Goal: Book appointment/travel/reservation

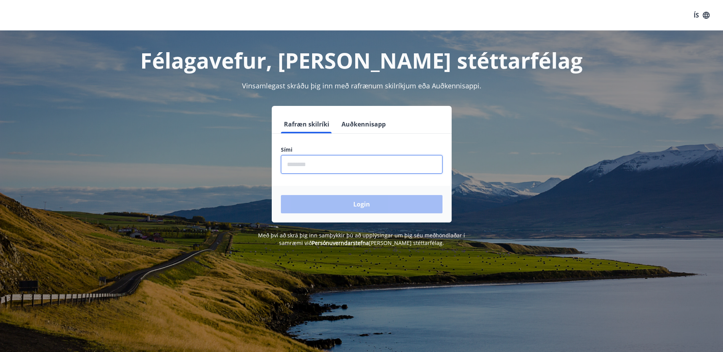
click at [376, 172] on input "phone" at bounding box center [362, 164] width 162 height 19
type input "********"
click at [281, 195] on button "Login" at bounding box center [362, 204] width 162 height 18
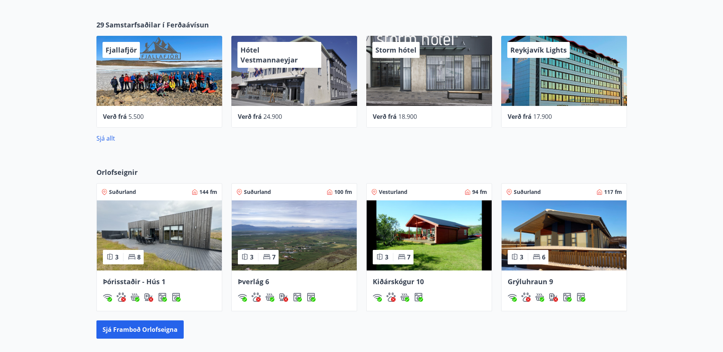
scroll to position [343, 0]
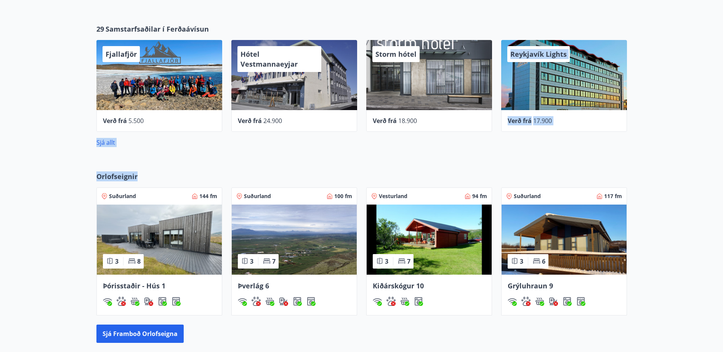
drag, startPoint x: 627, startPoint y: 101, endPoint x: 141, endPoint y: 183, distance: 492.8
click at [141, 183] on main "K [PERSON_NAME] Kennitala 171091-2689 Samtals punktar 75 Inneign : 0 kr. Ferðaá…" at bounding box center [361, 86] width 723 height 796
click at [511, 149] on div "29 Samstarfsaðilar í Ferðaávísun Fjallafjör Verð frá 5.500 Hótel Vestmannaeyjar…" at bounding box center [361, 86] width 723 height 148
click at [412, 87] on div "Storm hótel" at bounding box center [429, 75] width 126 height 70
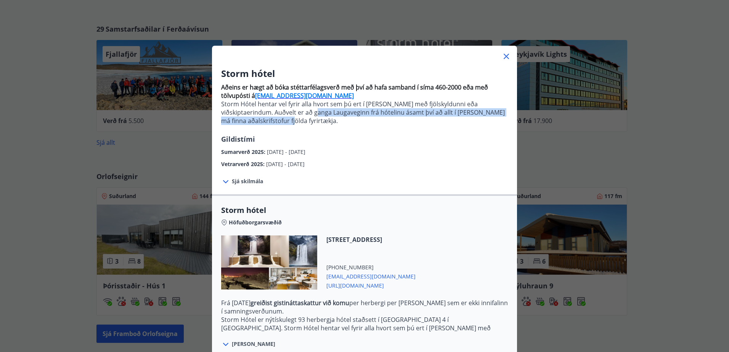
drag, startPoint x: 309, startPoint y: 120, endPoint x: 291, endPoint y: 115, distance: 18.6
click at [291, 115] on p "Storm Hótel hentar vel fyrir alla hvort sem þú ert í [PERSON_NAME] með fjölskyl…" at bounding box center [364, 112] width 287 height 25
drag, startPoint x: 291, startPoint y: 115, endPoint x: 386, endPoint y: 112, distance: 95.0
click at [291, 115] on p "Storm Hótel hentar vel fyrir alla hvort sem þú ert í [PERSON_NAME] með fjölskyl…" at bounding box center [364, 112] width 287 height 25
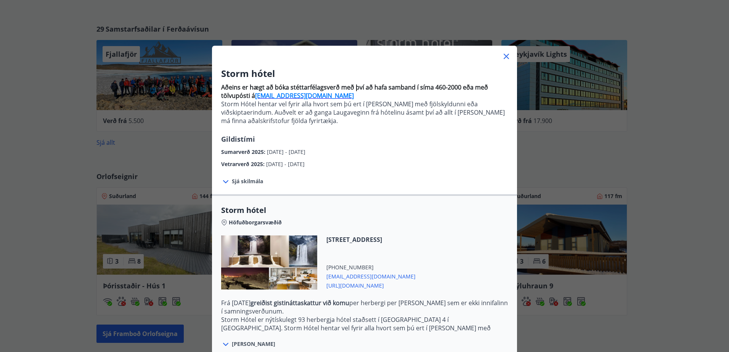
click at [503, 58] on icon at bounding box center [506, 56] width 9 height 9
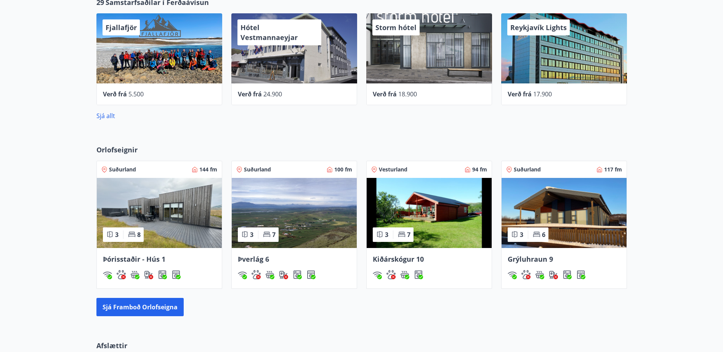
scroll to position [381, 0]
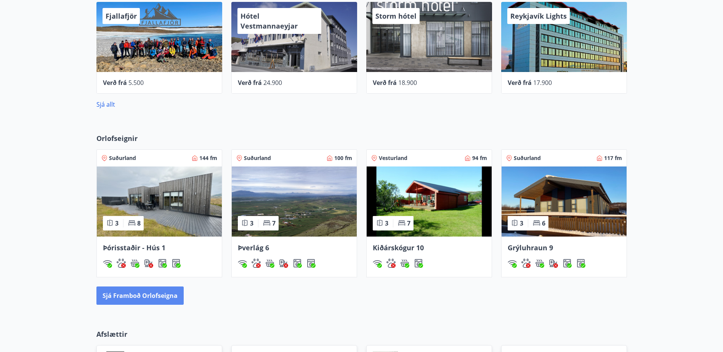
click at [139, 296] on button "Sjá framboð orlofseigna" at bounding box center [139, 296] width 87 height 18
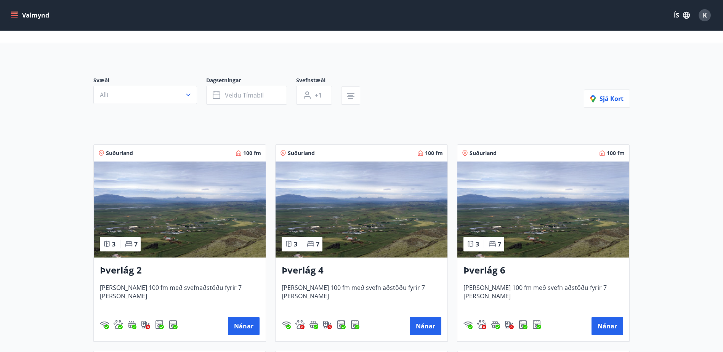
scroll to position [76, 0]
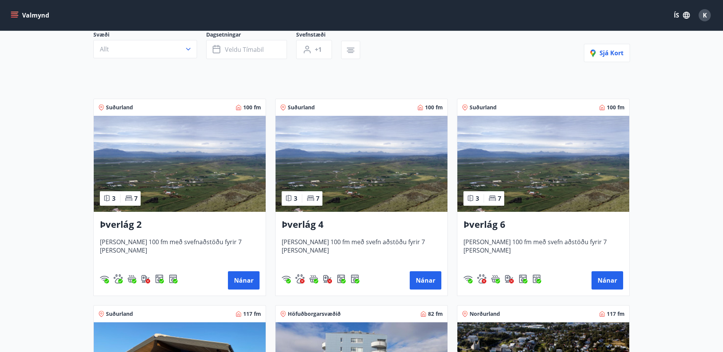
click at [229, 59] on div at bounding box center [231, 60] width 276 height 3
click at [234, 52] on span "Veldu tímabil" at bounding box center [244, 49] width 39 height 8
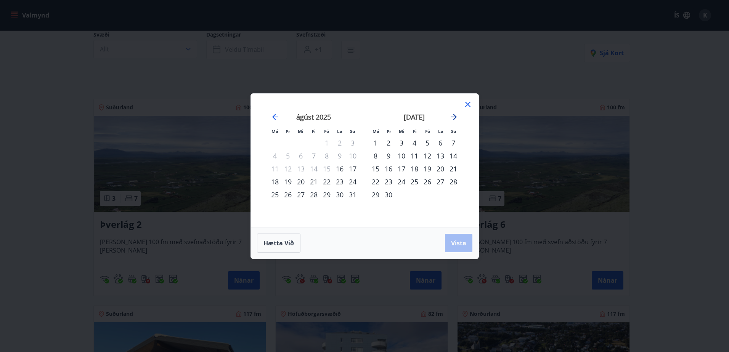
click at [454, 114] on icon "Move forward to switch to the next month." at bounding box center [453, 116] width 9 height 9
click at [270, 116] on div "[DATE]" at bounding box center [313, 120] width 91 height 34
click at [275, 116] on icon "Move backward to switch to the previous month." at bounding box center [275, 116] width 9 height 9
click at [453, 116] on icon "Move forward to switch to the next month." at bounding box center [453, 116] width 9 height 9
click at [303, 180] on div "24" at bounding box center [300, 181] width 13 height 13
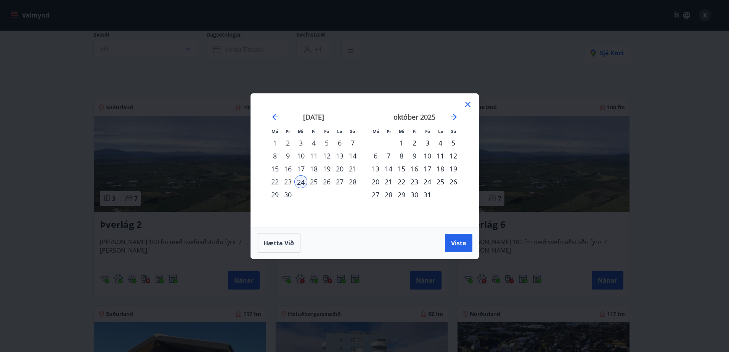
click at [353, 181] on div "28" at bounding box center [352, 181] width 13 height 13
drag, startPoint x: 461, startPoint y: 240, endPoint x: 95, endPoint y: 138, distance: 379.0
click at [461, 239] on span "Vista" at bounding box center [458, 243] width 15 height 8
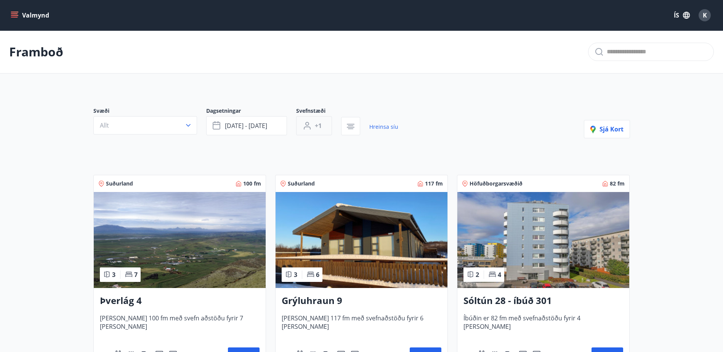
click at [303, 130] on icon "button" at bounding box center [307, 125] width 9 height 9
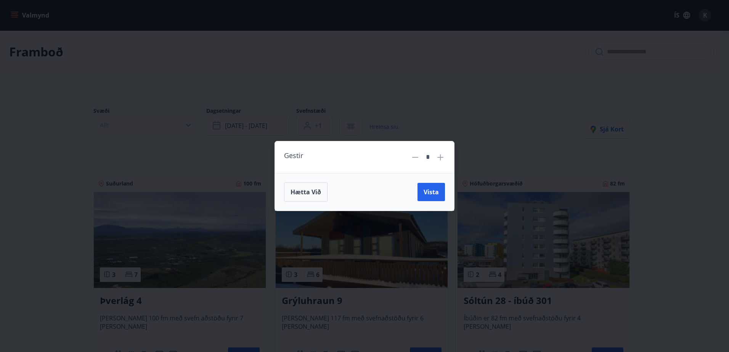
click at [324, 86] on div "Gestir * Hætta við Vista" at bounding box center [364, 176] width 729 height 352
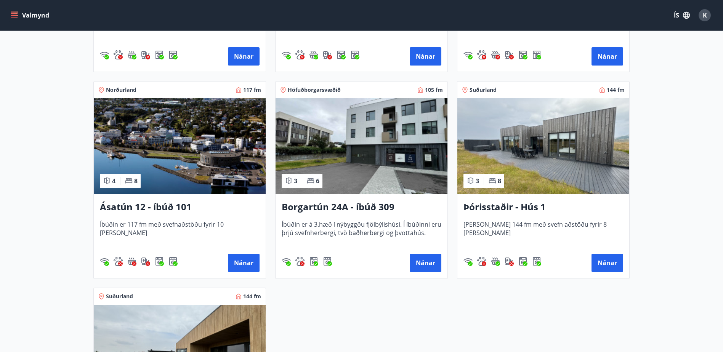
scroll to position [305, 0]
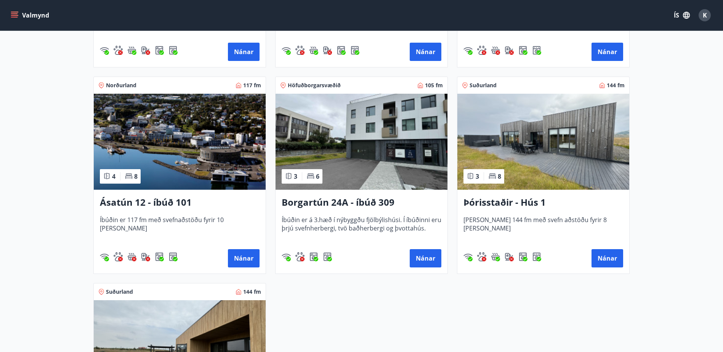
click at [530, 201] on h3 "Þórisstaðir - Hús 1" at bounding box center [544, 203] width 160 height 14
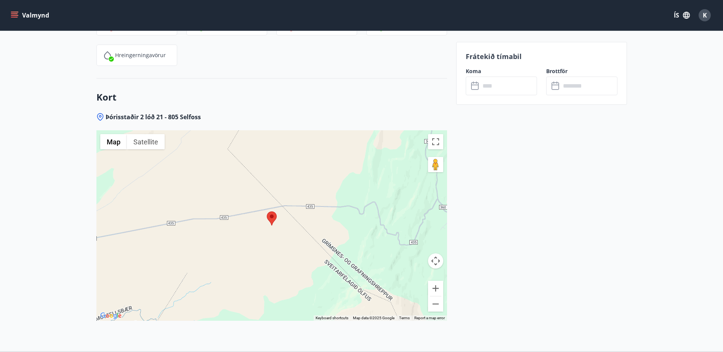
scroll to position [1677, 0]
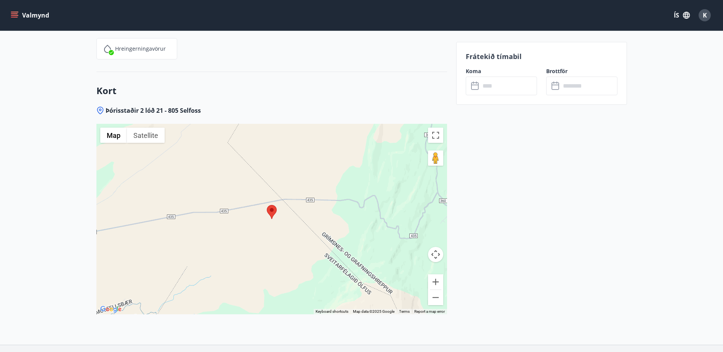
click at [487, 89] on input "text" at bounding box center [508, 86] width 57 height 19
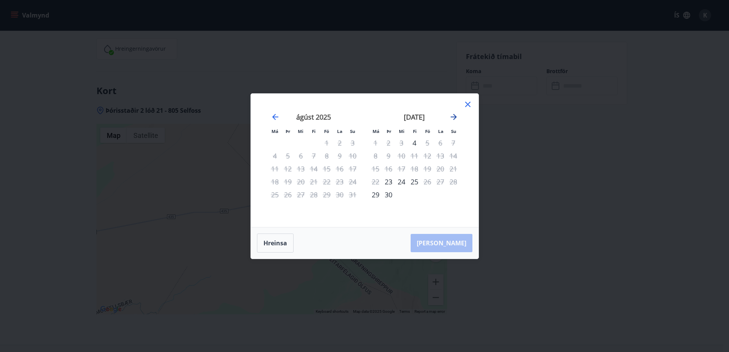
click at [456, 116] on icon "Move forward to switch to the next month." at bounding box center [454, 117] width 6 height 6
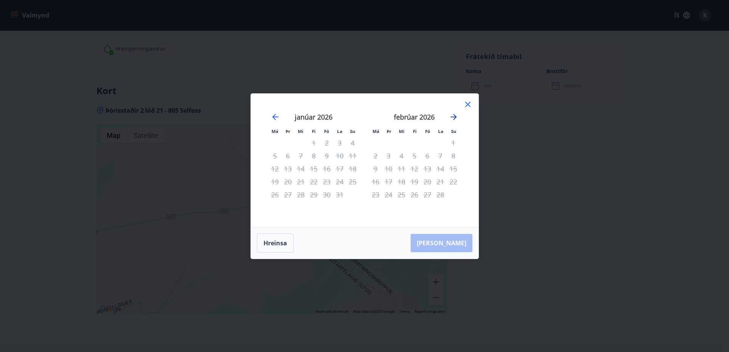
click at [456, 116] on icon "Move forward to switch to the next month." at bounding box center [454, 117] width 6 height 6
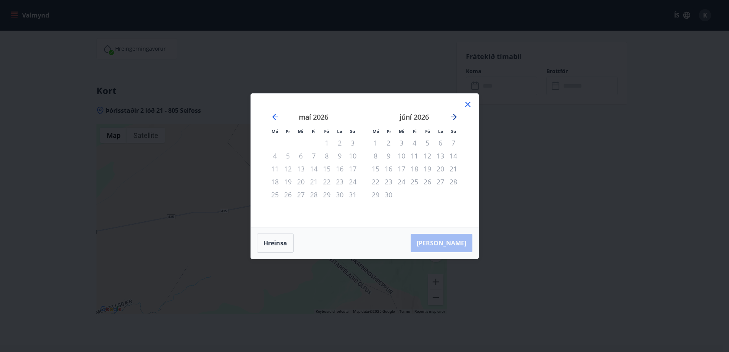
click at [456, 116] on icon "Move forward to switch to the next month." at bounding box center [454, 117] width 6 height 6
click at [275, 114] on icon "Move backward to switch to the previous month." at bounding box center [275, 117] width 6 height 6
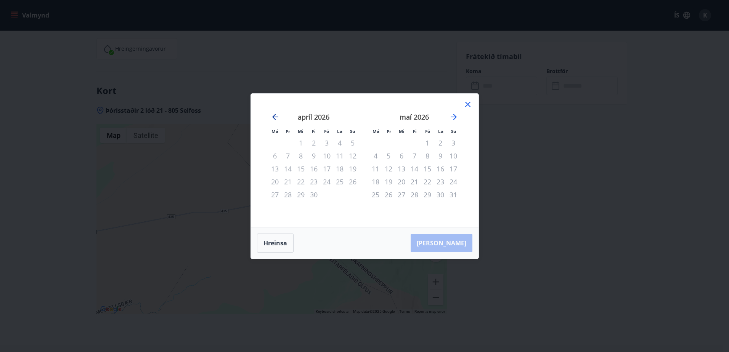
click at [275, 114] on icon "Move backward to switch to the previous month." at bounding box center [275, 117] width 6 height 6
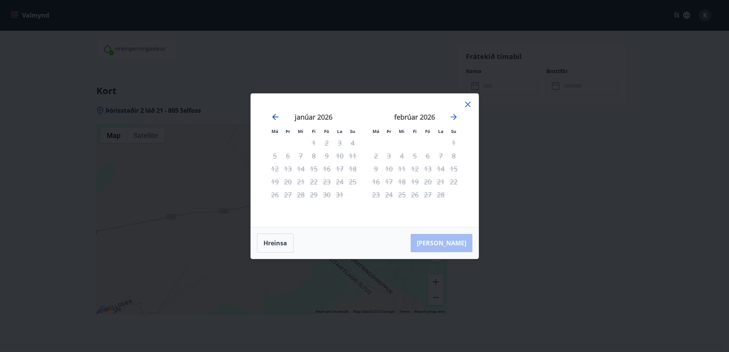
click at [275, 114] on icon "Move backward to switch to the previous month." at bounding box center [275, 117] width 6 height 6
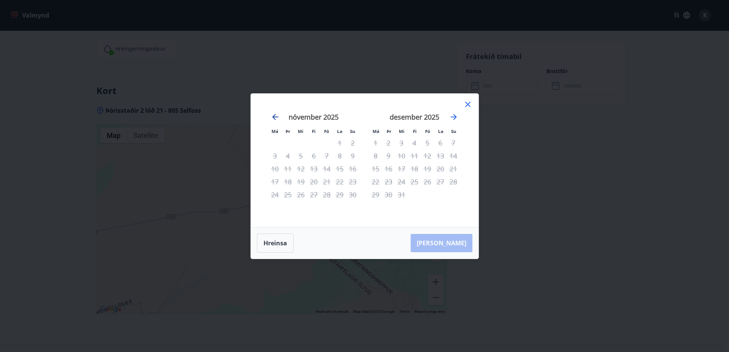
click at [275, 114] on icon "Move backward to switch to the previous month." at bounding box center [275, 117] width 6 height 6
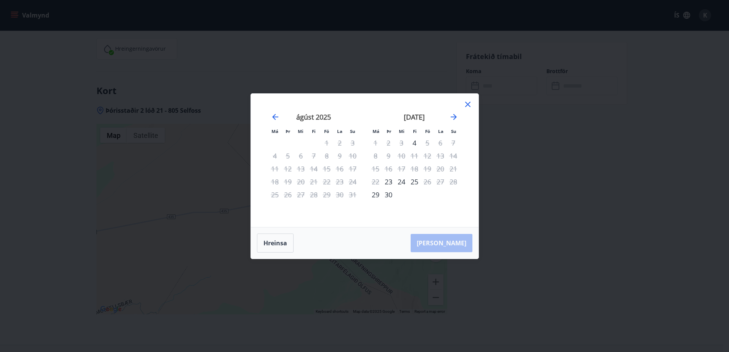
click at [472, 104] on div "Má Þr Mi Fi Fö La Su Má Þr Mi Fi Fö La Su [DATE] 1 2 3 4 5 6 7 8 9 10 11 12 13 …" at bounding box center [365, 160] width 228 height 133
click at [471, 102] on icon at bounding box center [467, 104] width 9 height 9
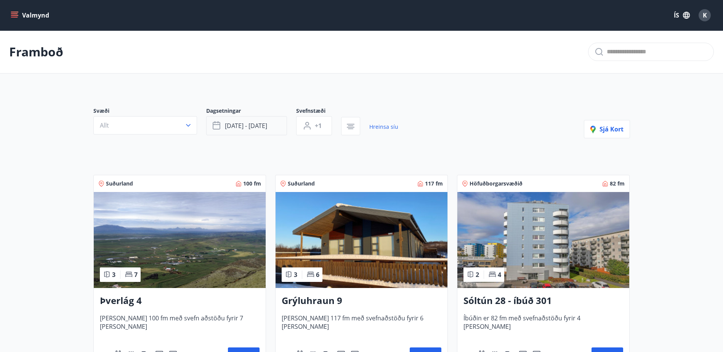
click at [250, 129] on span "[DATE] - [DATE]" at bounding box center [246, 126] width 42 height 8
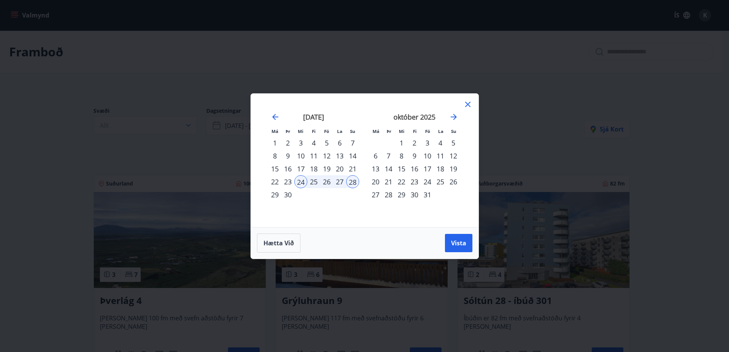
click at [468, 104] on icon at bounding box center [467, 104] width 1 height 1
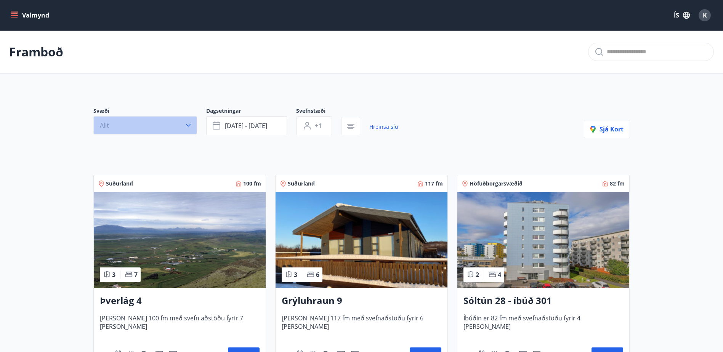
click at [165, 123] on button "Allt" at bounding box center [145, 125] width 104 height 18
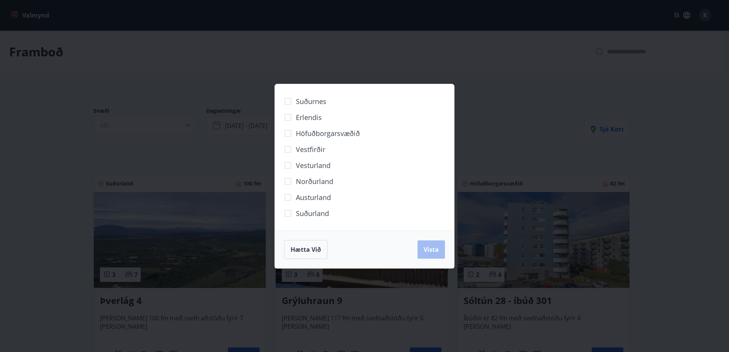
click at [303, 101] on span "Suðurnes" at bounding box center [311, 101] width 30 height 10
click at [432, 246] on span "Vista" at bounding box center [431, 250] width 15 height 8
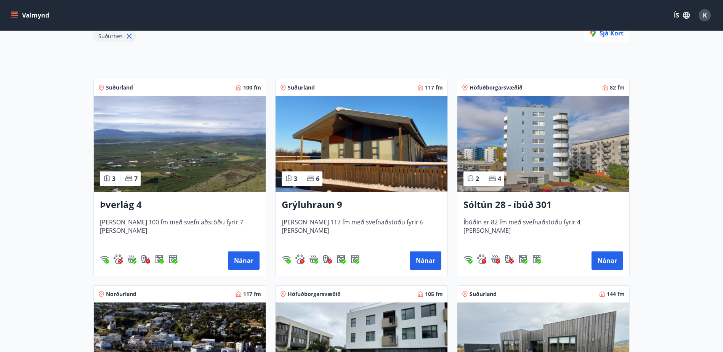
scroll to position [1, 0]
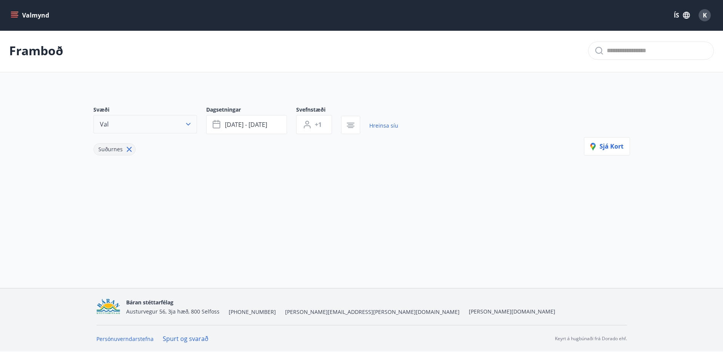
click at [195, 122] on button "Val" at bounding box center [145, 124] width 104 height 18
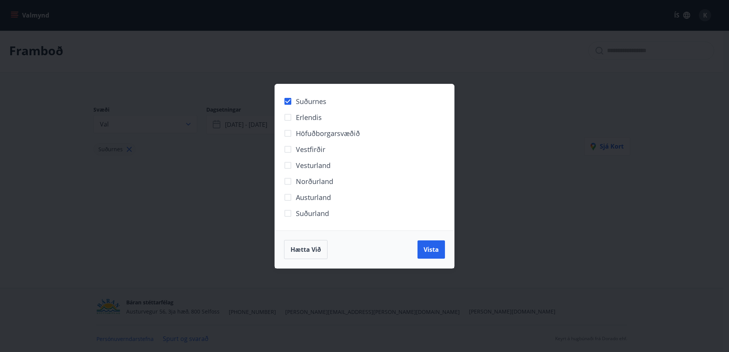
click at [140, 142] on div "Suðurnes Erlendis Höfuðborgarsvæðið [GEOGRAPHIC_DATA] [GEOGRAPHIC_DATA] [GEOGRA…" at bounding box center [364, 176] width 729 height 352
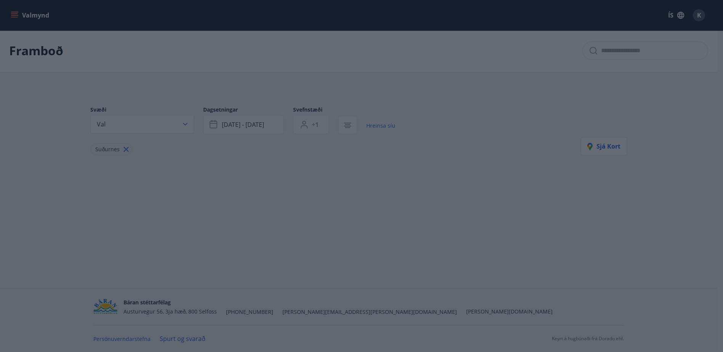
click at [128, 147] on icon at bounding box center [126, 149] width 8 height 8
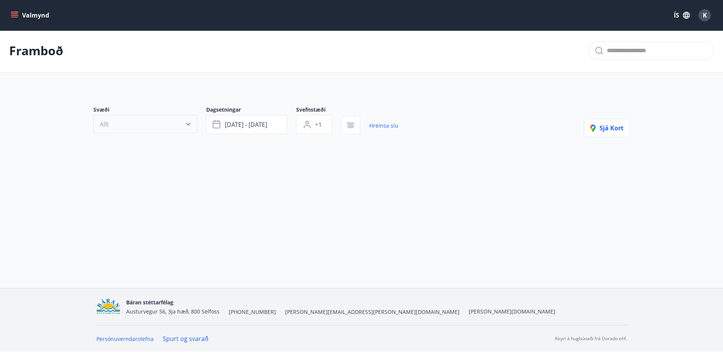
click at [166, 129] on button "Allt" at bounding box center [145, 124] width 104 height 18
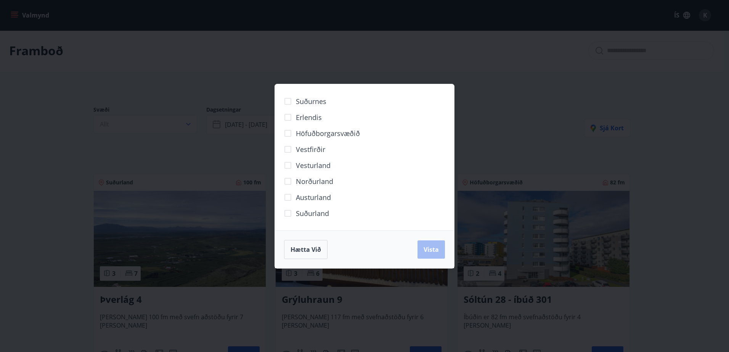
click at [527, 110] on div "Suðurnes Erlendis Höfuðborgarsvæðið [GEOGRAPHIC_DATA] [GEOGRAPHIC_DATA] [GEOGRA…" at bounding box center [364, 176] width 729 height 352
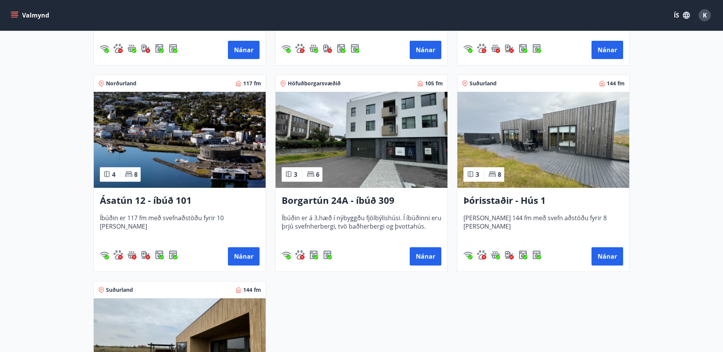
scroll to position [420, 0]
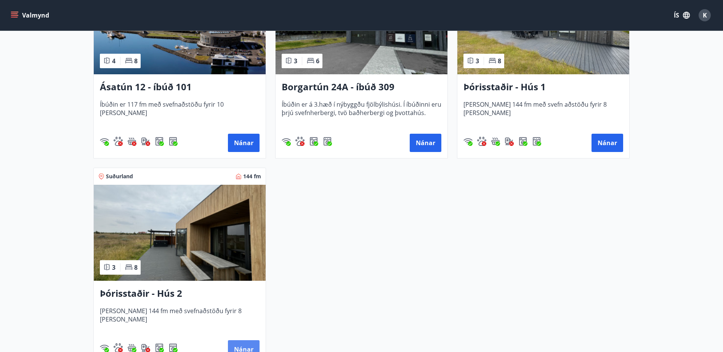
click at [244, 344] on button "Nánar" at bounding box center [244, 349] width 32 height 18
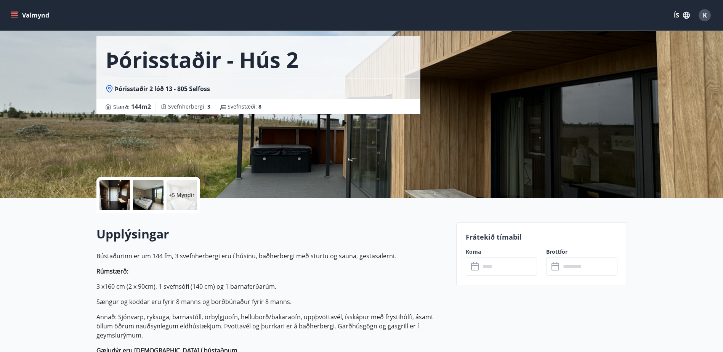
scroll to position [114, 0]
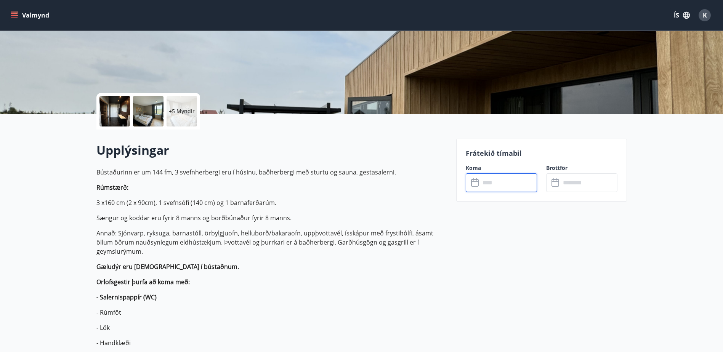
click at [494, 183] on input "text" at bounding box center [508, 182] width 57 height 19
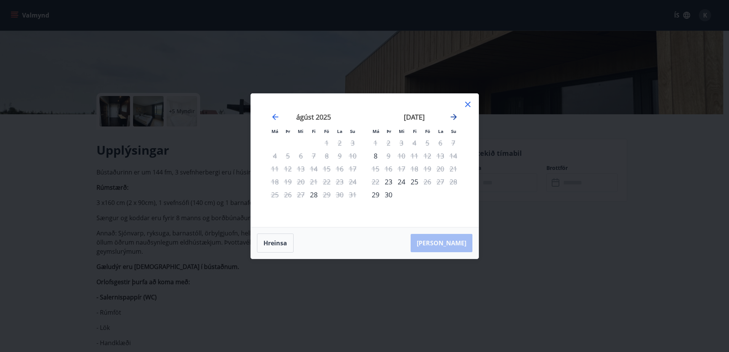
click at [453, 120] on icon "Move forward to switch to the next month." at bounding box center [453, 116] width 9 height 9
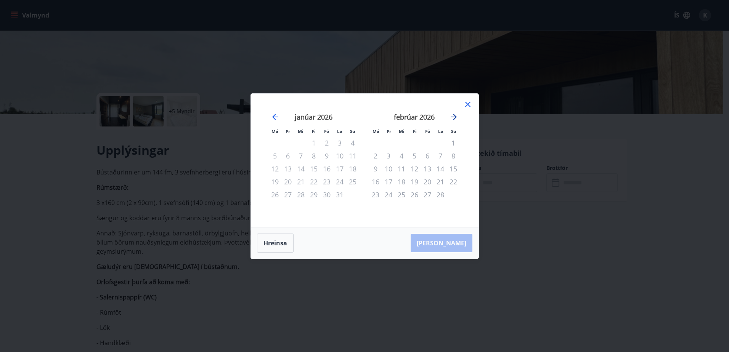
click at [453, 120] on icon "Move forward to switch to the next month." at bounding box center [453, 116] width 9 height 9
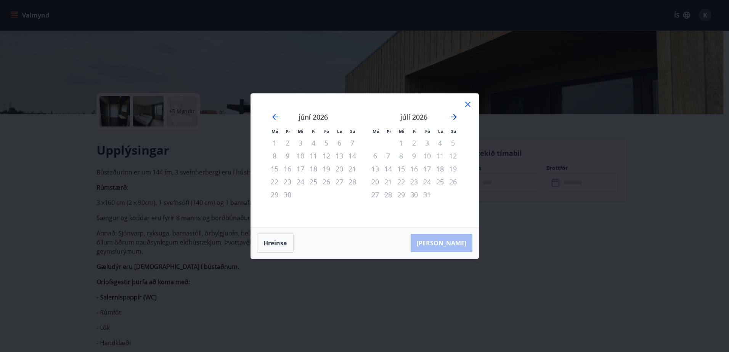
click at [453, 120] on icon "Move forward to switch to the next month." at bounding box center [453, 116] width 9 height 9
click at [467, 101] on icon at bounding box center [467, 104] width 9 height 9
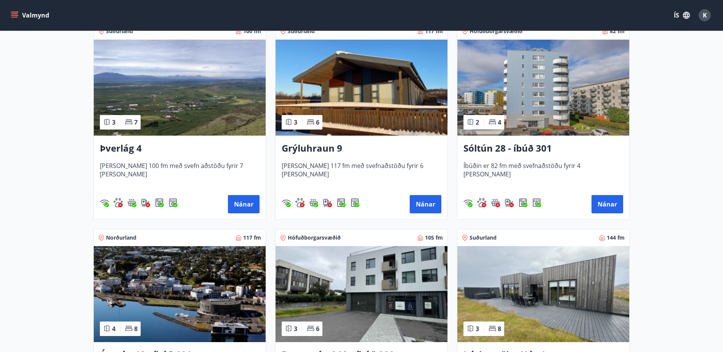
click at [337, 102] on img at bounding box center [362, 88] width 172 height 96
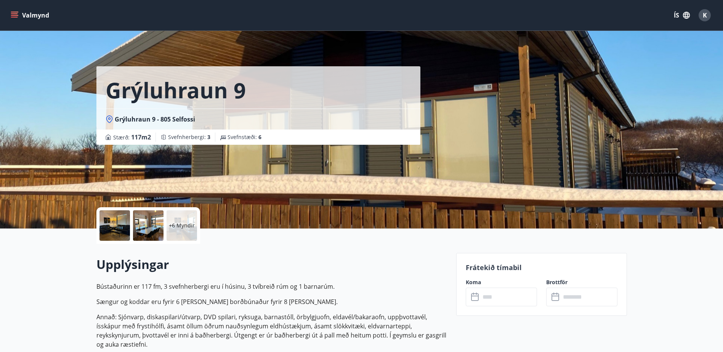
click at [497, 296] on input "text" at bounding box center [508, 297] width 57 height 19
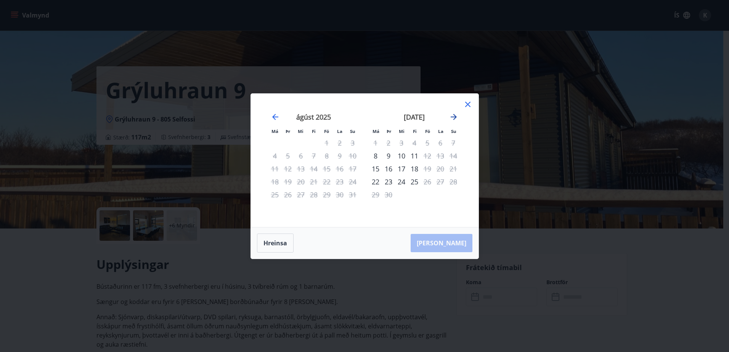
click at [457, 116] on icon "Move forward to switch to the next month." at bounding box center [453, 116] width 9 height 9
click at [459, 218] on div "Má Þr Mi Fi Fö La Su Má Þr Mi Fi Fö La Su [DATE] 1 2 3 4 5 6 7 8 9 10 11 12 13 …" at bounding box center [365, 160] width 228 height 133
click at [448, 120] on div "október 2025" at bounding box center [414, 120] width 91 height 34
click at [451, 120] on icon "Move forward to switch to the next month." at bounding box center [453, 116] width 9 height 9
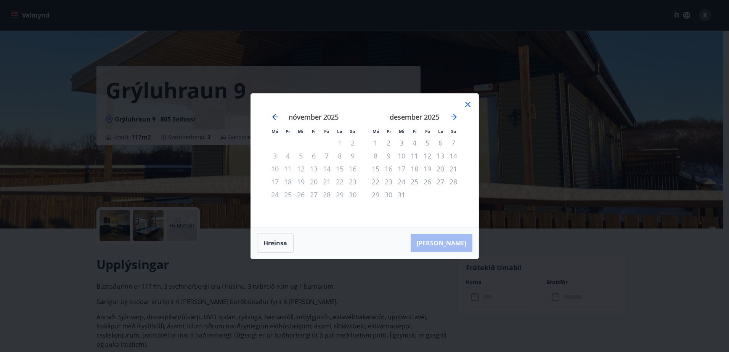
click at [274, 116] on icon "Move backward to switch to the previous month." at bounding box center [275, 117] width 6 height 6
click at [472, 103] on icon at bounding box center [467, 104] width 9 height 9
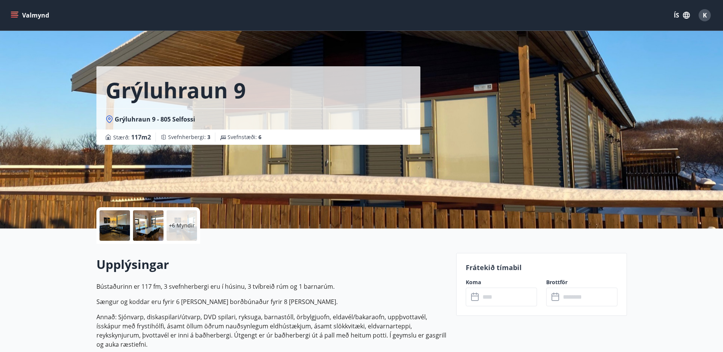
click at [173, 222] on p "+6 Myndir" at bounding box center [182, 226] width 26 height 8
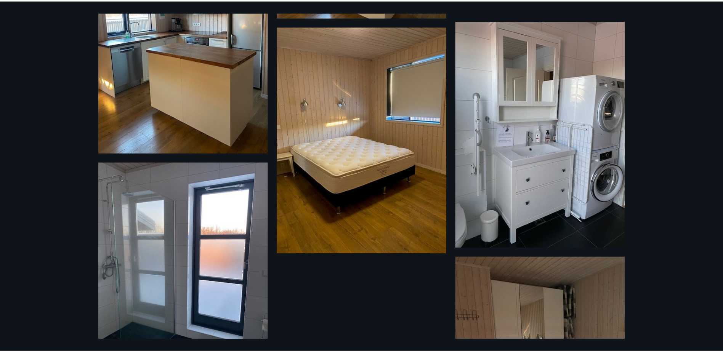
scroll to position [276, 0]
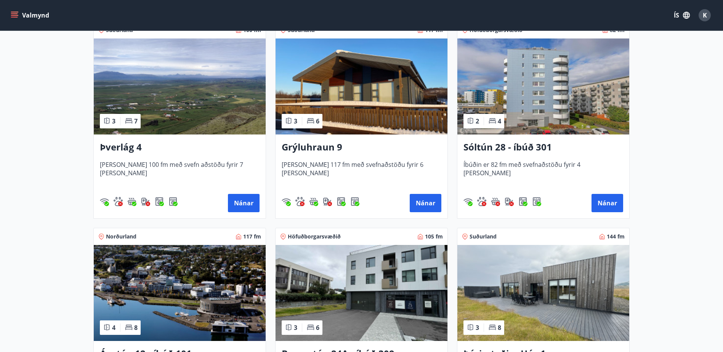
click at [184, 109] on img at bounding box center [180, 87] width 172 height 96
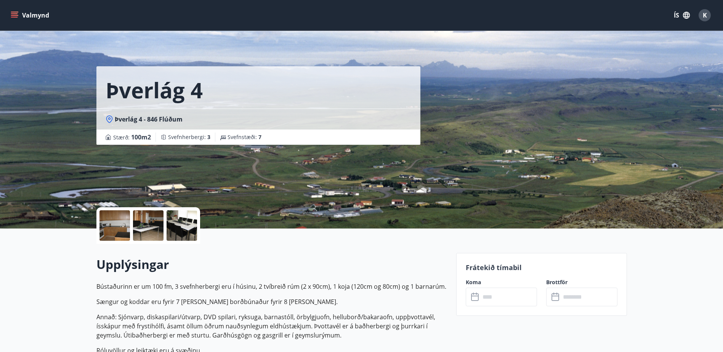
click at [504, 296] on input "text" at bounding box center [508, 297] width 57 height 19
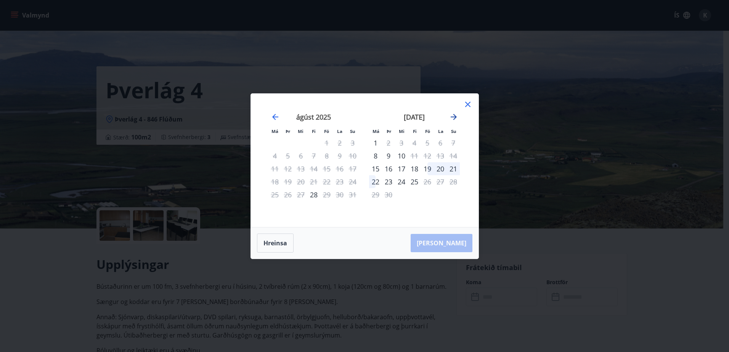
click at [456, 118] on icon "Move forward to switch to the next month." at bounding box center [453, 116] width 9 height 9
click at [467, 106] on icon at bounding box center [467, 104] width 9 height 9
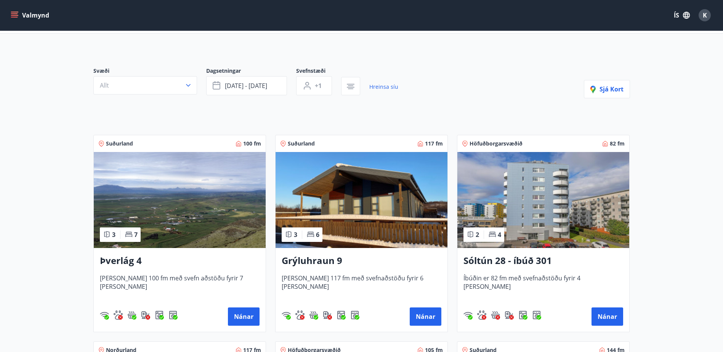
scroll to position [38, 0]
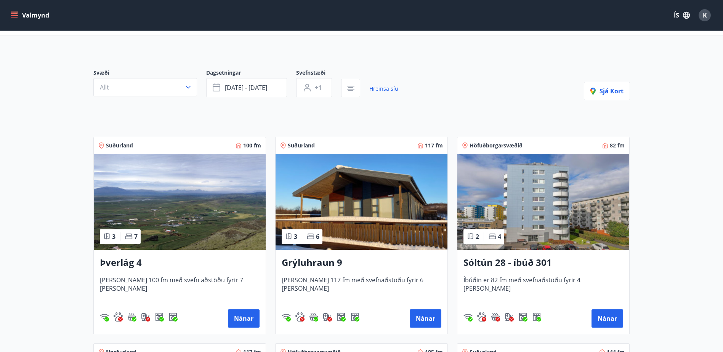
click at [381, 198] on img at bounding box center [362, 202] width 172 height 96
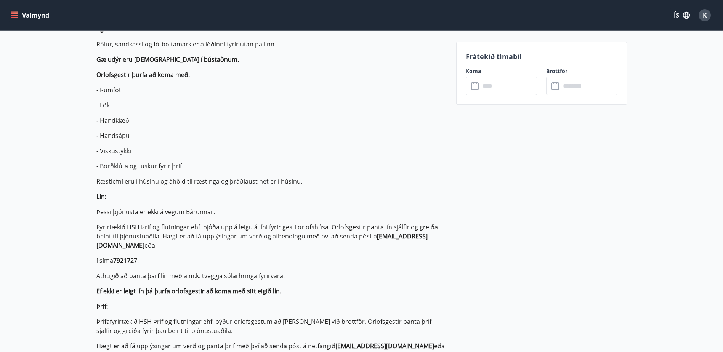
scroll to position [381, 0]
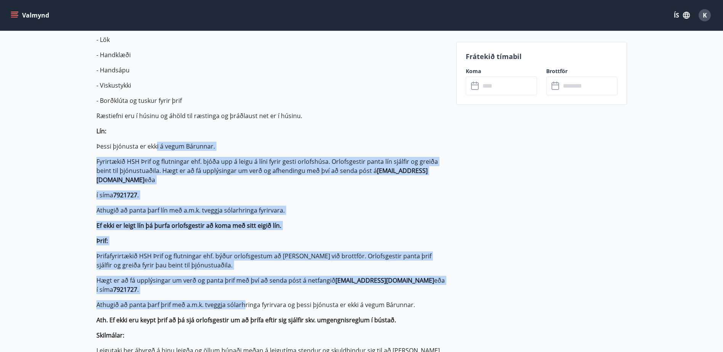
drag, startPoint x: 156, startPoint y: 143, endPoint x: 242, endPoint y: 297, distance: 177.1
click at [242, 297] on p "Bústaðurinn er 117 fm, 3 svefnherbergi eru í húsinu, 3 tvíbreið rúm og 1 barnar…" at bounding box center [271, 236] width 351 height 671
